Goal: Transaction & Acquisition: Subscribe to service/newsletter

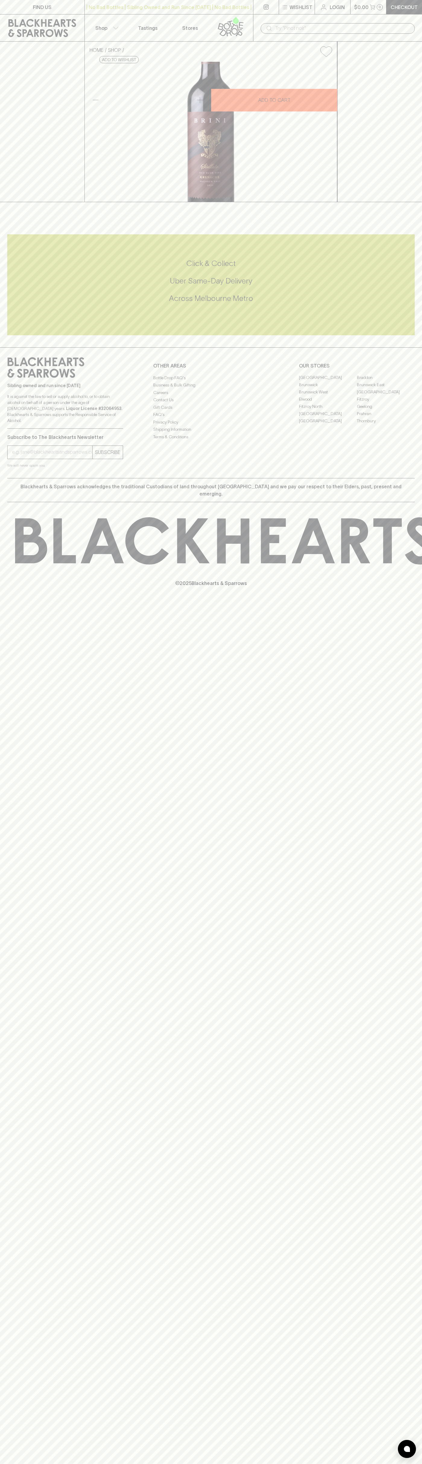
click at [242, 19] on icon at bounding box center [230, 27] width 34 height 20
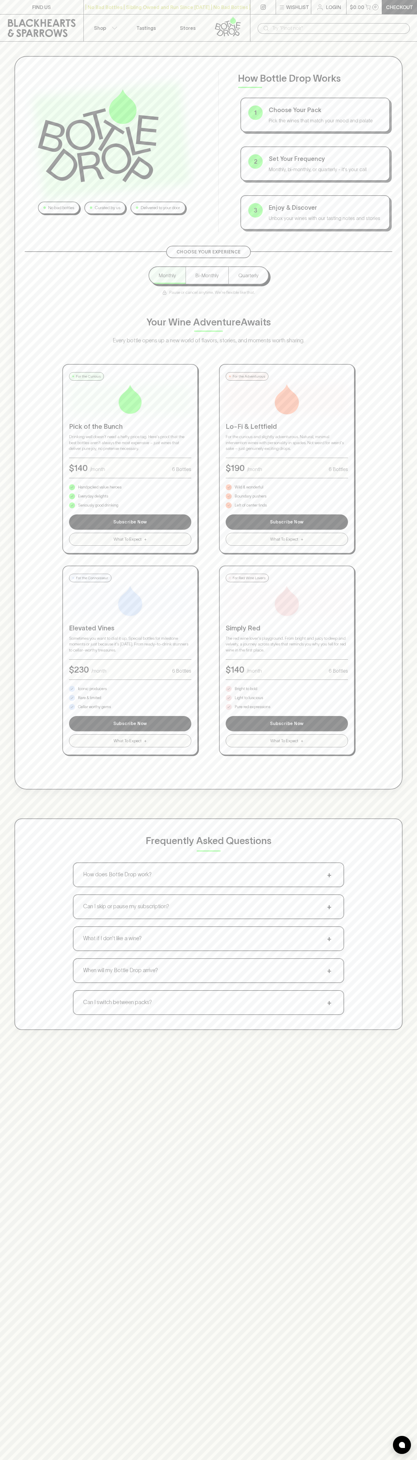
click at [410, 731] on div "No bad bottles Curated by us Delivered to your door How Bottle Drop Works 1 Cho…" at bounding box center [208, 543] width 417 height 1003
click at [285, 1464] on html "FIND US | No Bad Bottles | Sibling Owned and Run Since [DATE] | No Bad Bottles …" at bounding box center [208, 944] width 417 height 1889
click at [11, 1291] on div "No bad bottles Curated by us Delivered to your door How Bottle Drop Works 1 Cho…" at bounding box center [208, 772] width 417 height 1460
